Goal: Task Accomplishment & Management: Manage account settings

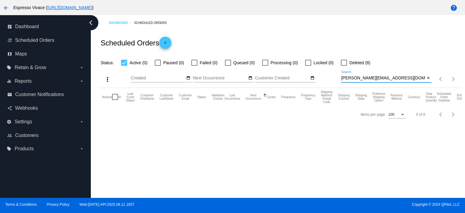
drag, startPoint x: 401, startPoint y: 77, endPoint x: 335, endPoint y: 73, distance: 66.5
click at [335, 74] on div "more_vert Aug Jan Feb Mar [DATE]" at bounding box center [280, 77] width 363 height 22
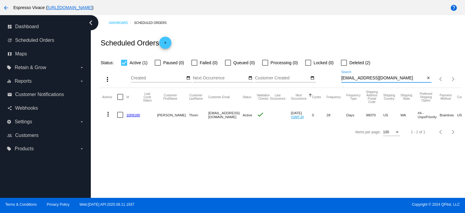
type input "[EMAIL_ADDRESS][DOMAIN_NAME]"
click at [133, 115] on link "1009180" at bounding box center [133, 115] width 14 height 4
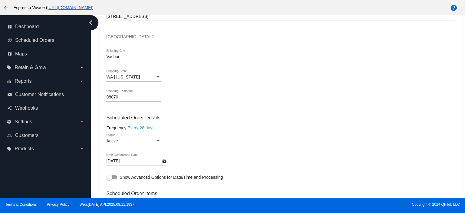
scroll to position [273, 0]
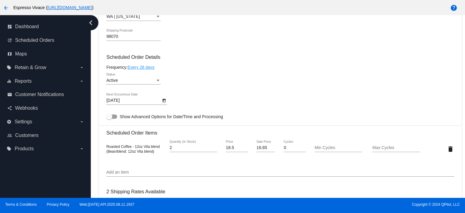
click at [165, 98] on icon "Open calendar" at bounding box center [164, 100] width 4 height 7
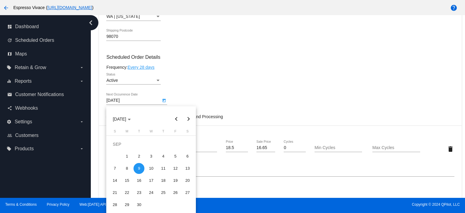
click at [139, 166] on div "9" at bounding box center [139, 168] width 11 height 11
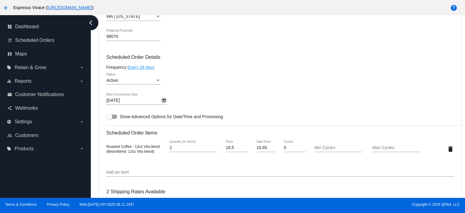
click at [117, 120] on label "Show Advanced Options for Date/Time and Processing" at bounding box center [164, 116] width 117 height 7
click at [109, 119] on input "Show Advanced Options for Date/Time and Processing" at bounding box center [109, 119] width 0 height 0
checkbox input "true"
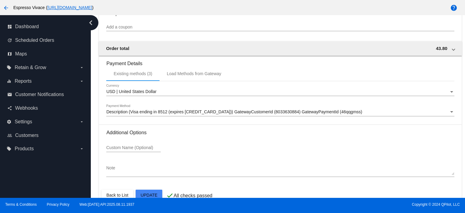
scroll to position [651, 0]
